Goal: Task Accomplishment & Management: Manage account settings

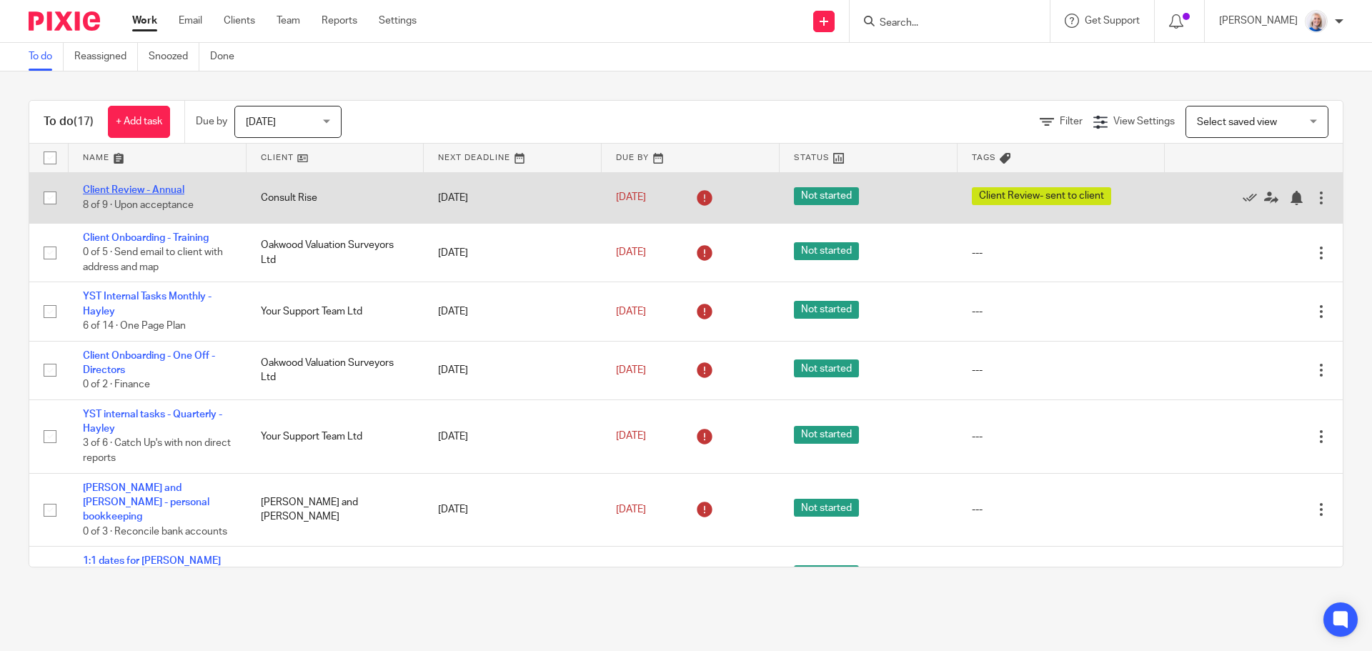
click at [146, 189] on link "Client Review - Annual" at bounding box center [133, 190] width 101 height 10
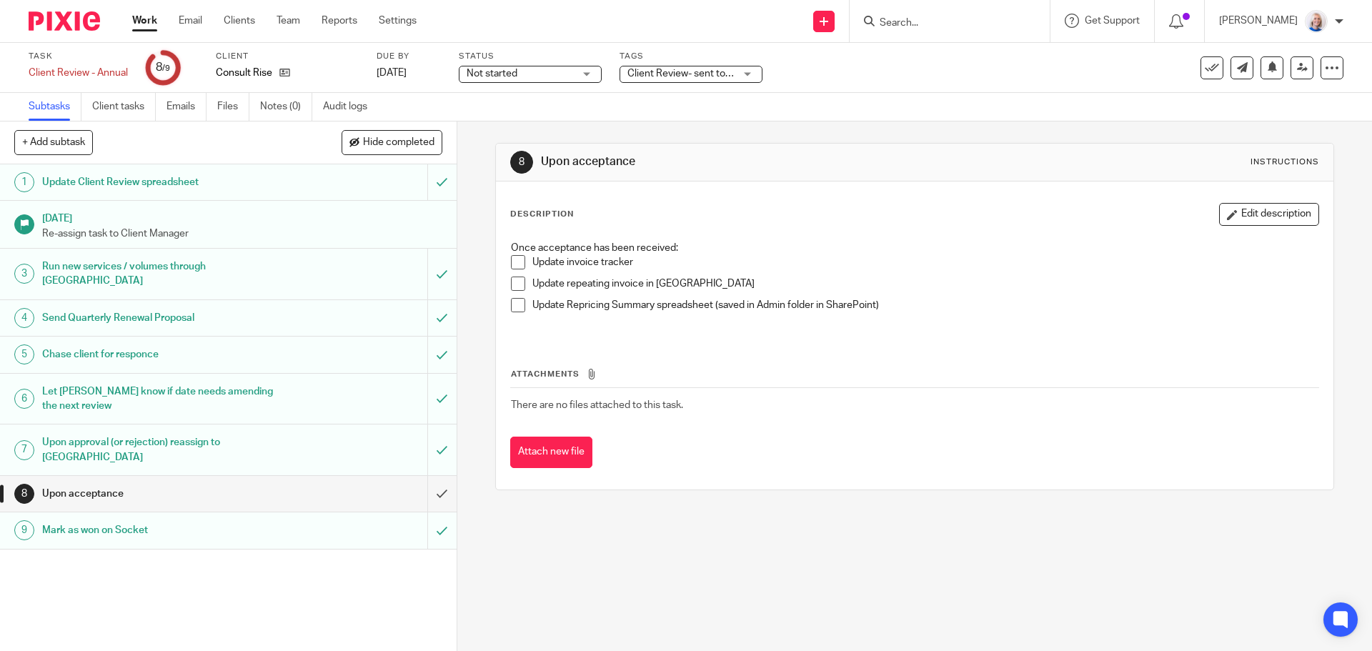
click at [511, 266] on span at bounding box center [518, 262] width 14 height 14
click at [511, 278] on span at bounding box center [518, 283] width 14 height 14
click at [515, 307] on span at bounding box center [518, 305] width 14 height 14
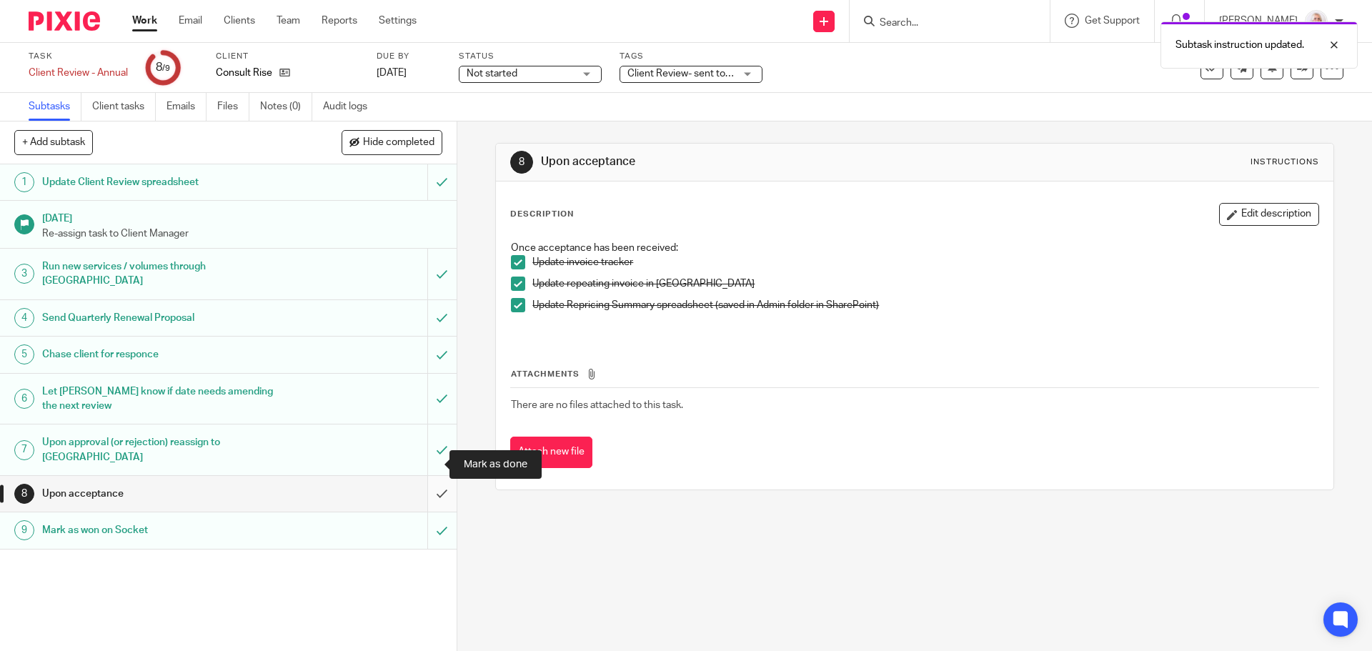
click at [416, 476] on input "submit" at bounding box center [228, 494] width 456 height 36
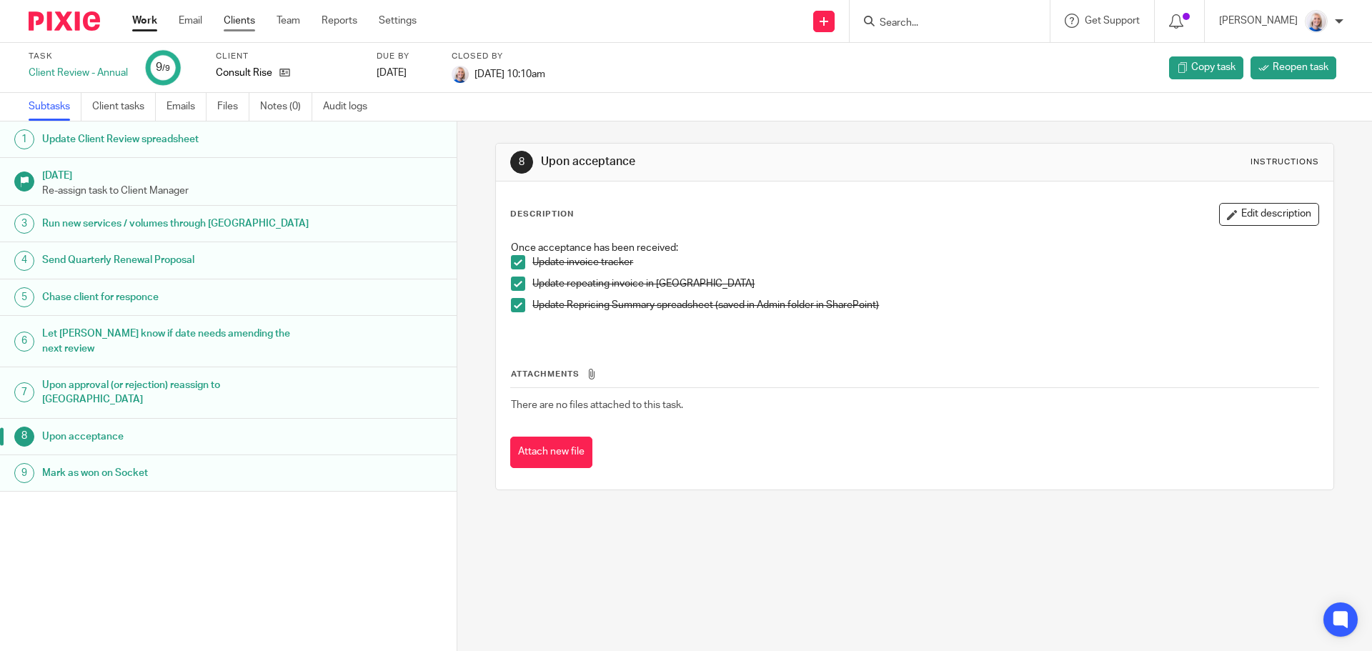
click at [239, 18] on link "Clients" at bounding box center [239, 21] width 31 height 14
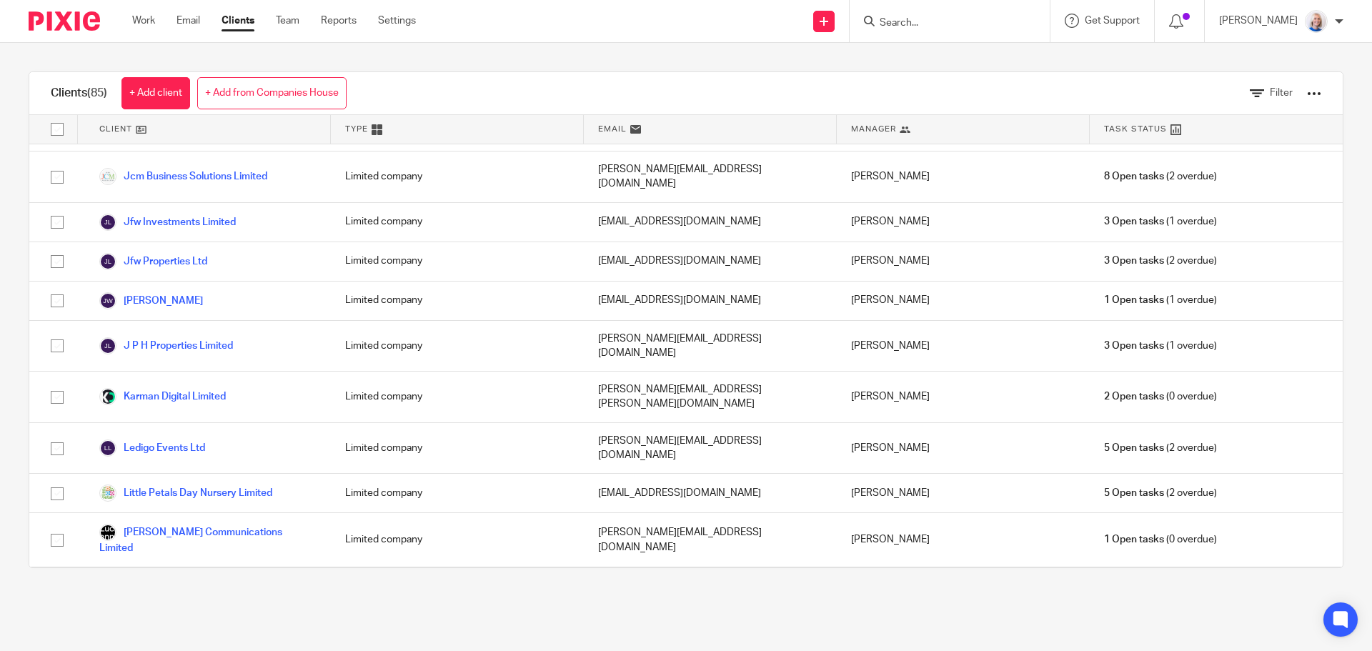
scroll to position [1714, 0]
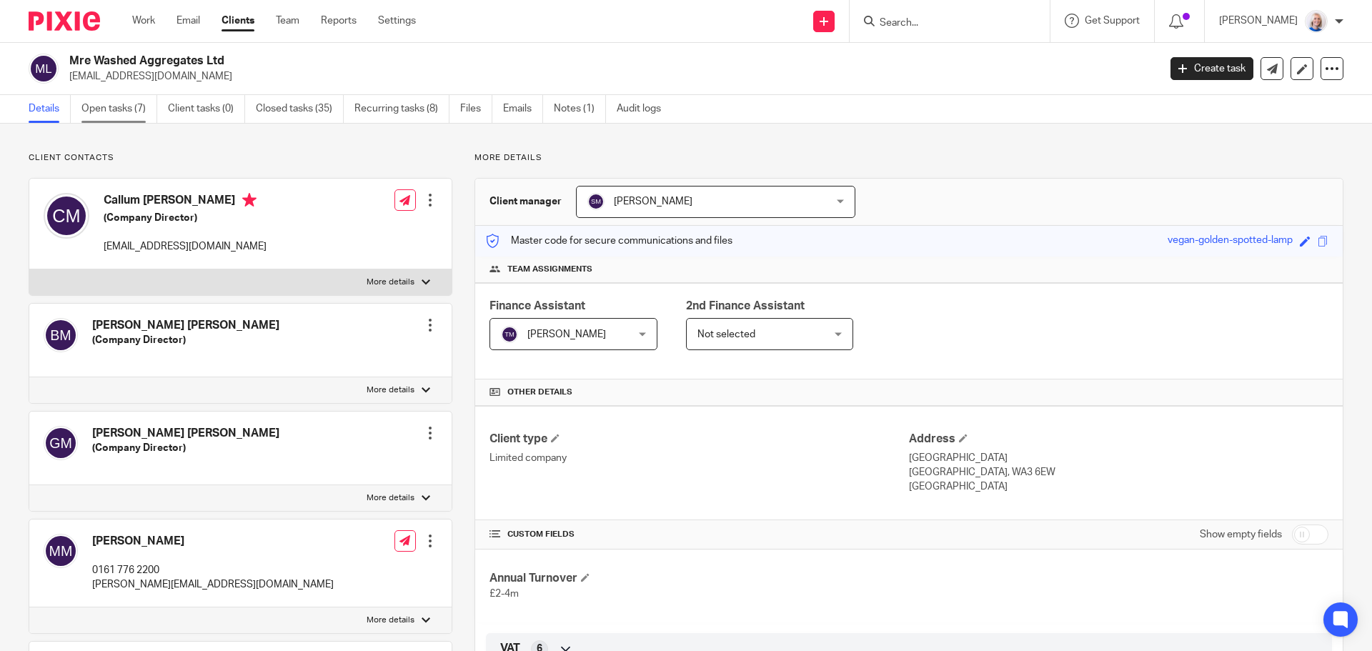
click at [138, 112] on link "Open tasks (7)" at bounding box center [119, 109] width 76 height 28
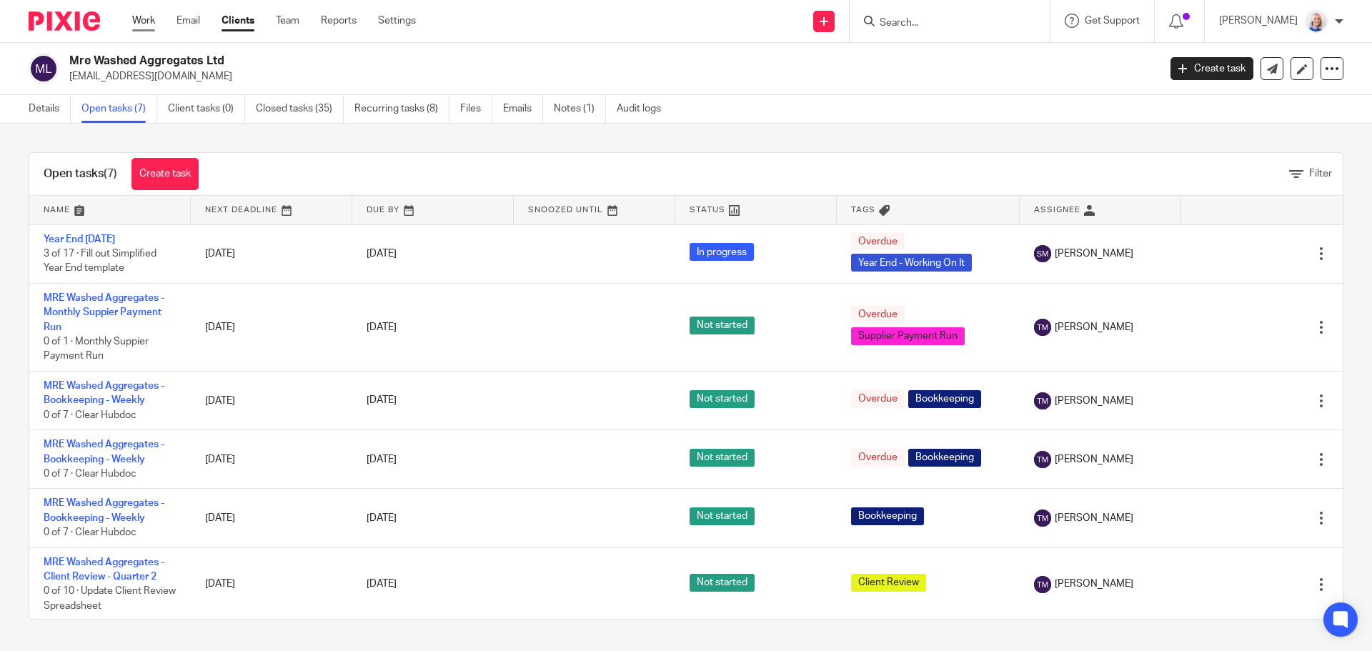
click at [153, 21] on link "Work" at bounding box center [143, 21] width 23 height 14
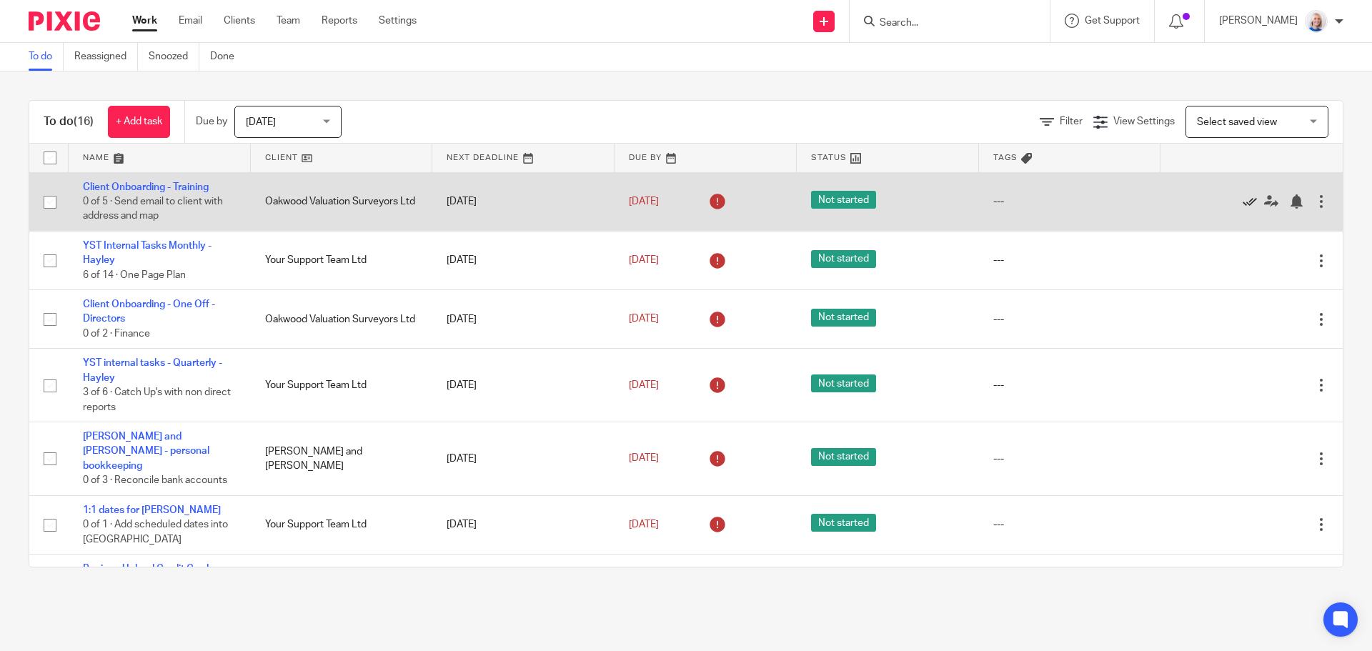
click at [1242, 200] on icon at bounding box center [1249, 201] width 14 height 14
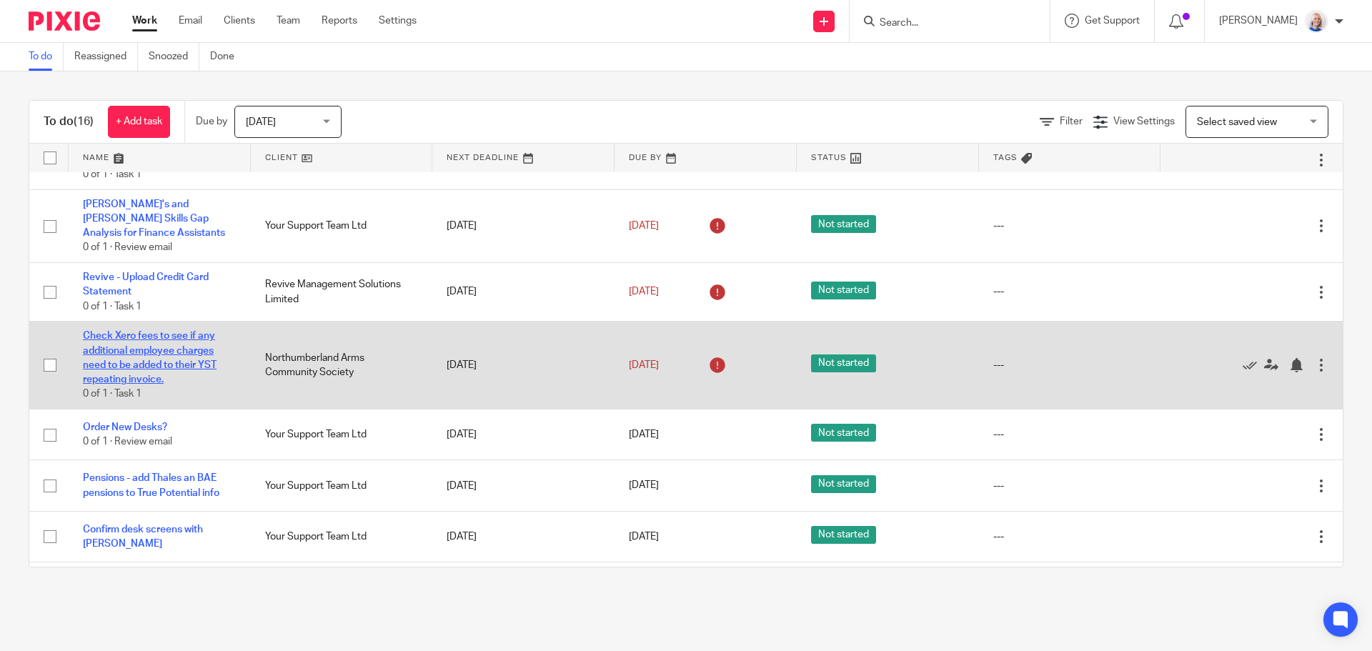
scroll to position [499, 0]
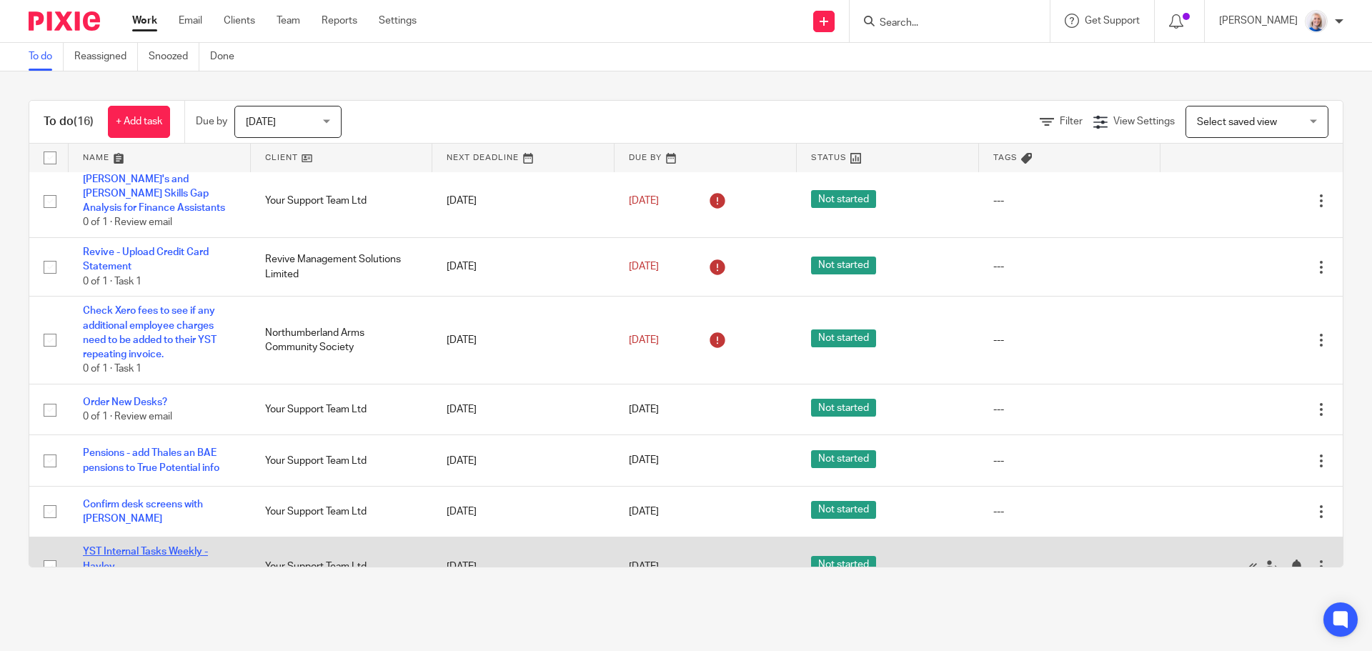
click at [195, 546] on link "YST Internal Tasks Weekly - Hayley" at bounding box center [145, 558] width 125 height 24
